Goal: Task Accomplishment & Management: Complete application form

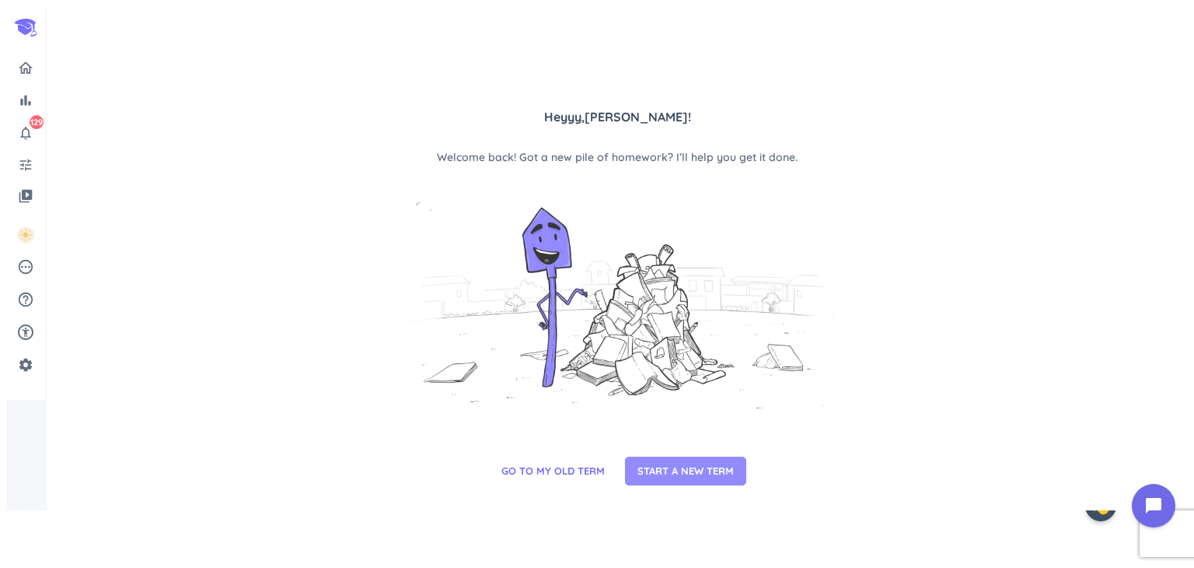
click at [697, 479] on span "START A NEW TERM" at bounding box center [686, 471] width 96 height 16
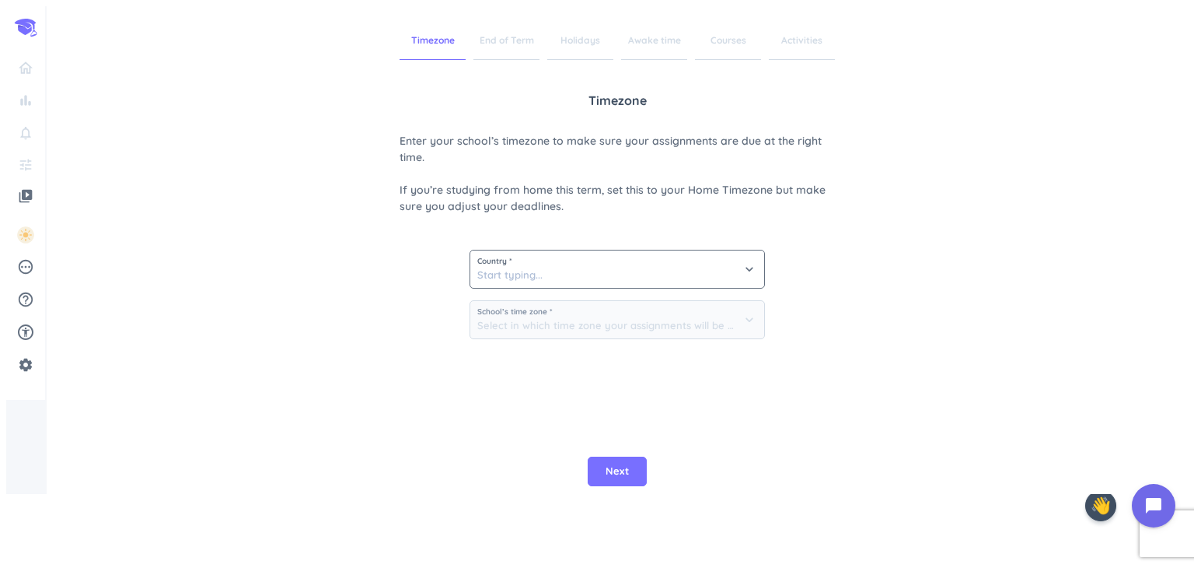
click at [526, 257] on span "Country *" at bounding box center [617, 261] width 280 height 8
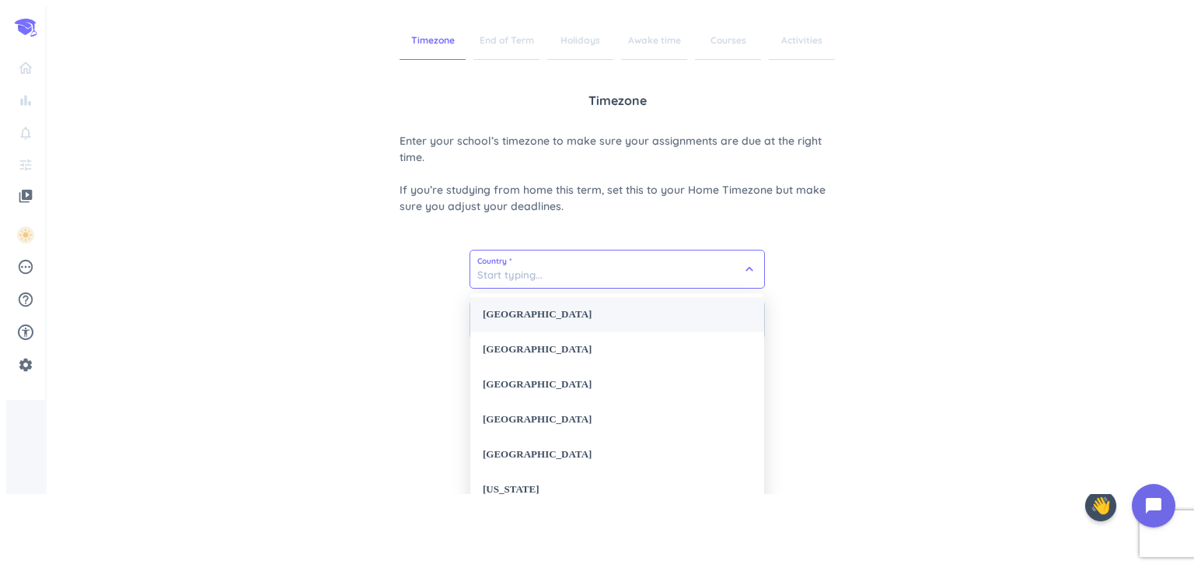
click at [553, 312] on div "[GEOGRAPHIC_DATA]" at bounding box center [617, 314] width 294 height 35
type input "[GEOGRAPHIC_DATA]"
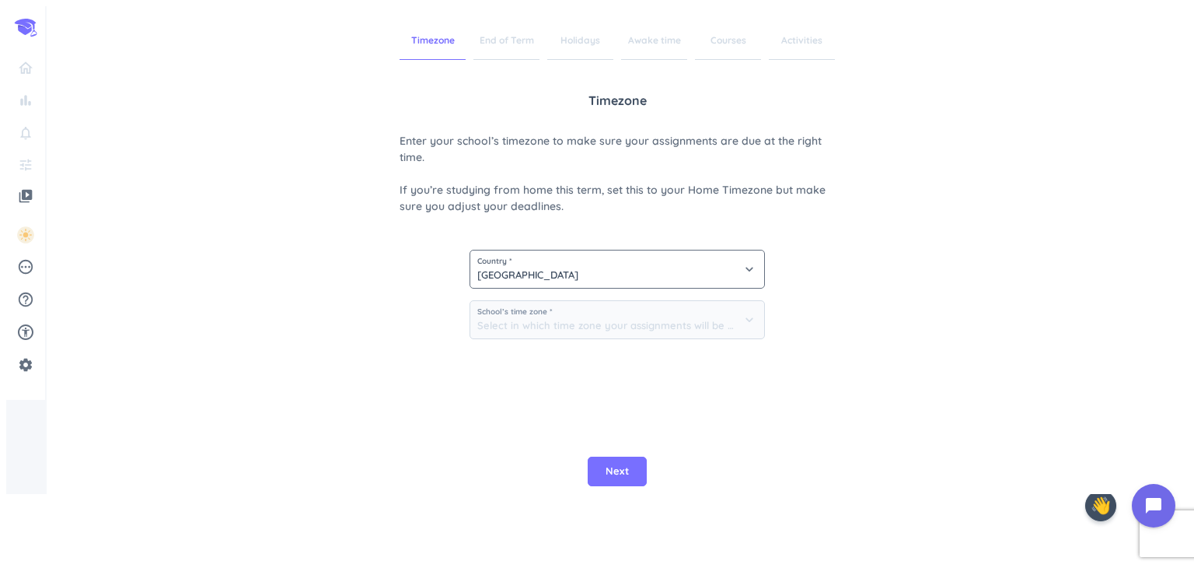
click at [541, 369] on div "Timezone Enter your school’s timezone to make sure your assignments are due at …" at bounding box center [617, 273] width 435 height 365
click at [543, 274] on input "[GEOGRAPHIC_DATA]" at bounding box center [617, 268] width 294 height 37
click at [525, 314] on div "[GEOGRAPHIC_DATA]" at bounding box center [617, 314] width 294 height 35
click at [603, 486] on button "Next" at bounding box center [617, 471] width 59 height 30
